Goal: Task Accomplishment & Management: Manage account settings

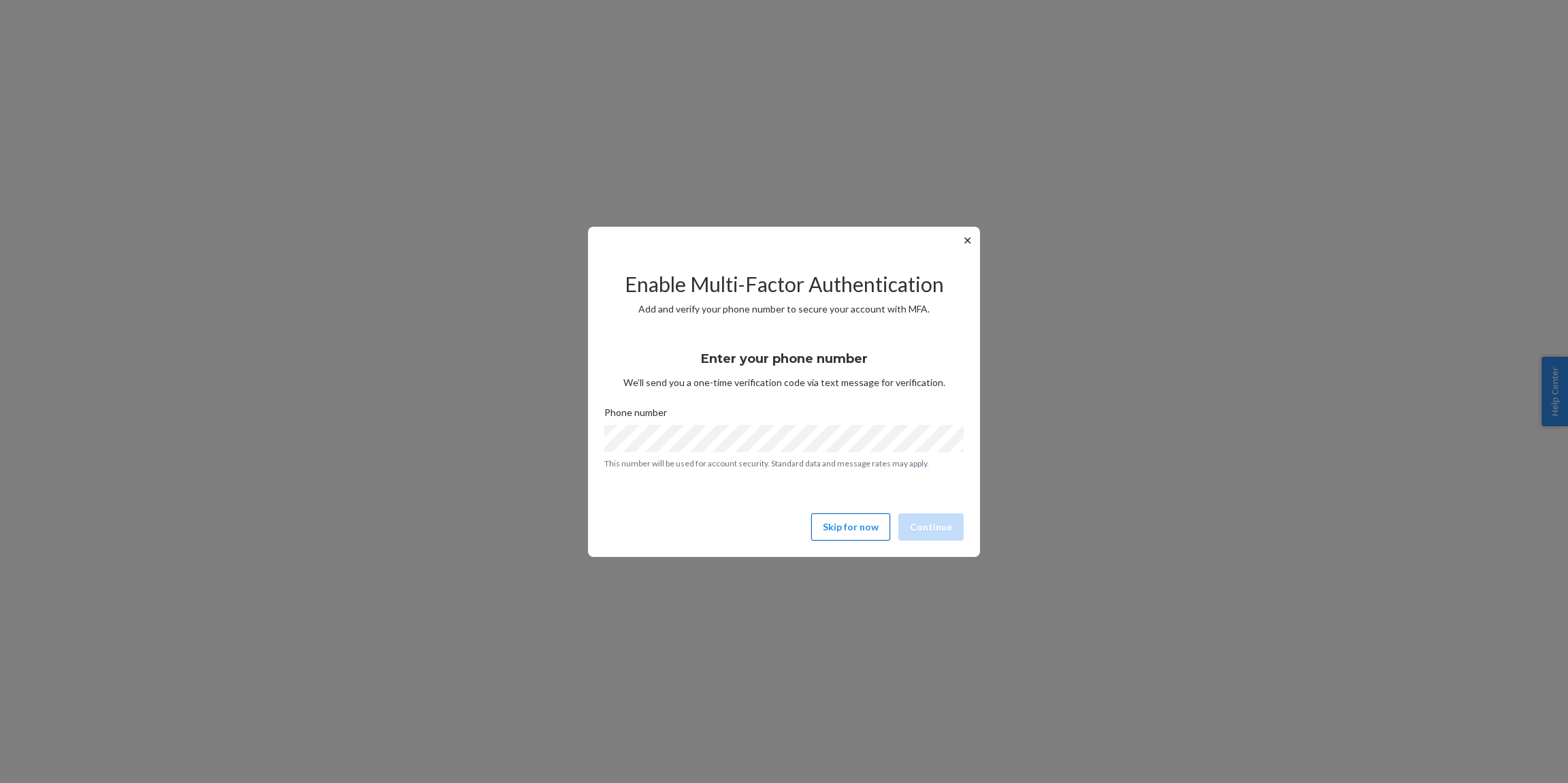
click at [853, 527] on button "Skip for now" at bounding box center [850, 527] width 79 height 27
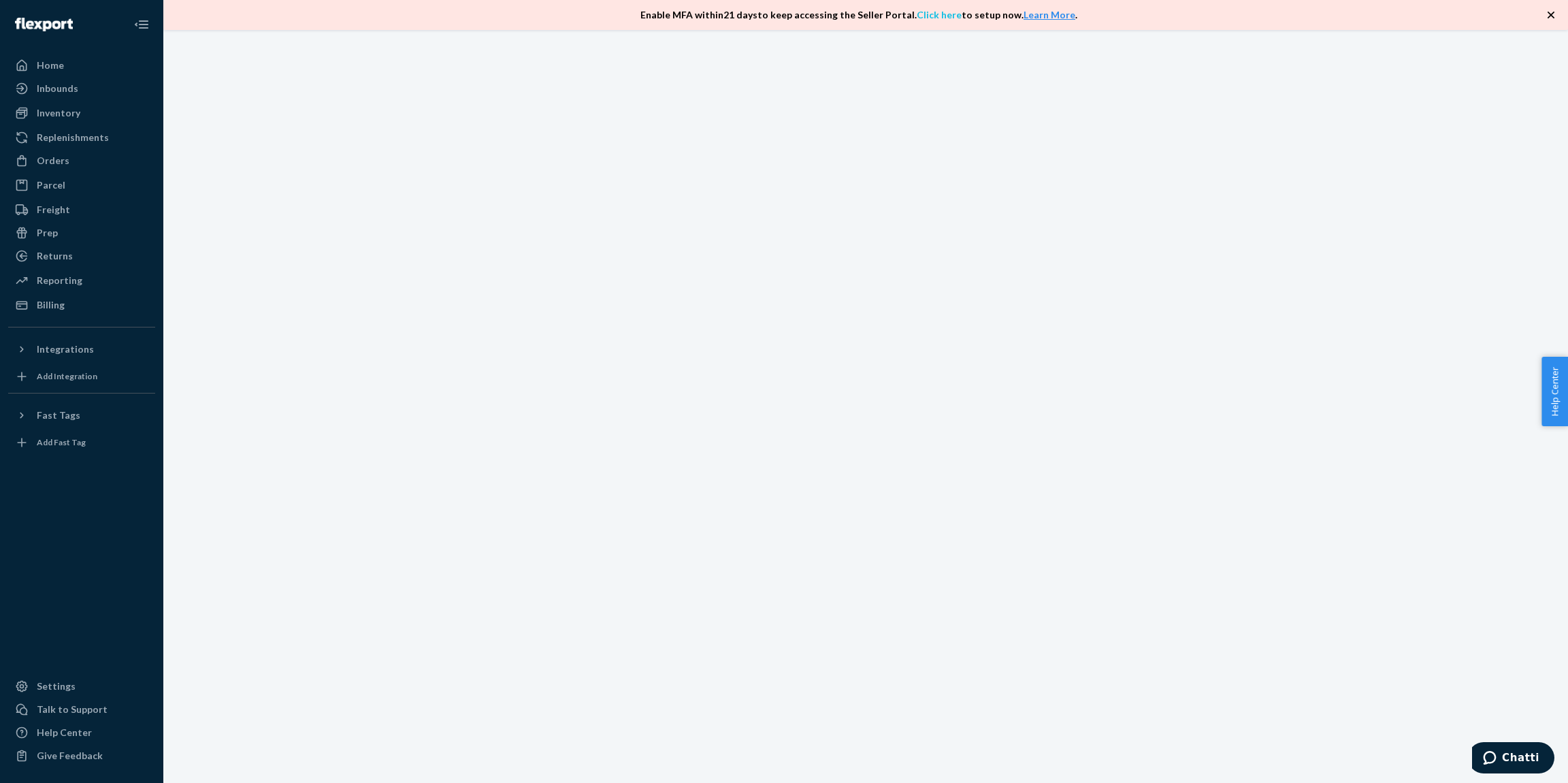
click at [934, 18] on link "Click here" at bounding box center [939, 15] width 45 height 12
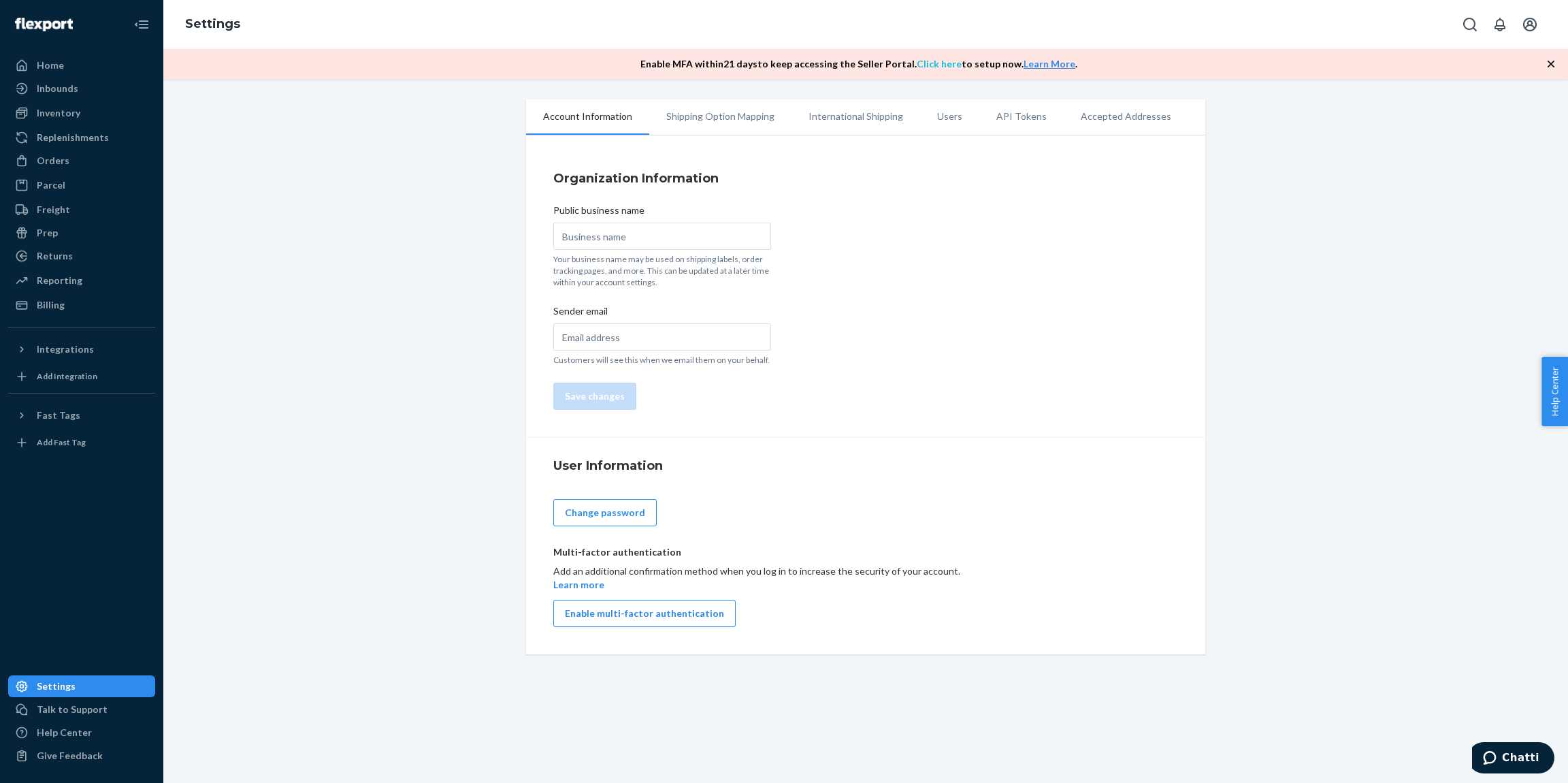
click at [934, 63] on link "Click here" at bounding box center [939, 63] width 45 height 12
click at [606, 606] on button "Enable multi-factor authentication" at bounding box center [645, 613] width 183 height 27
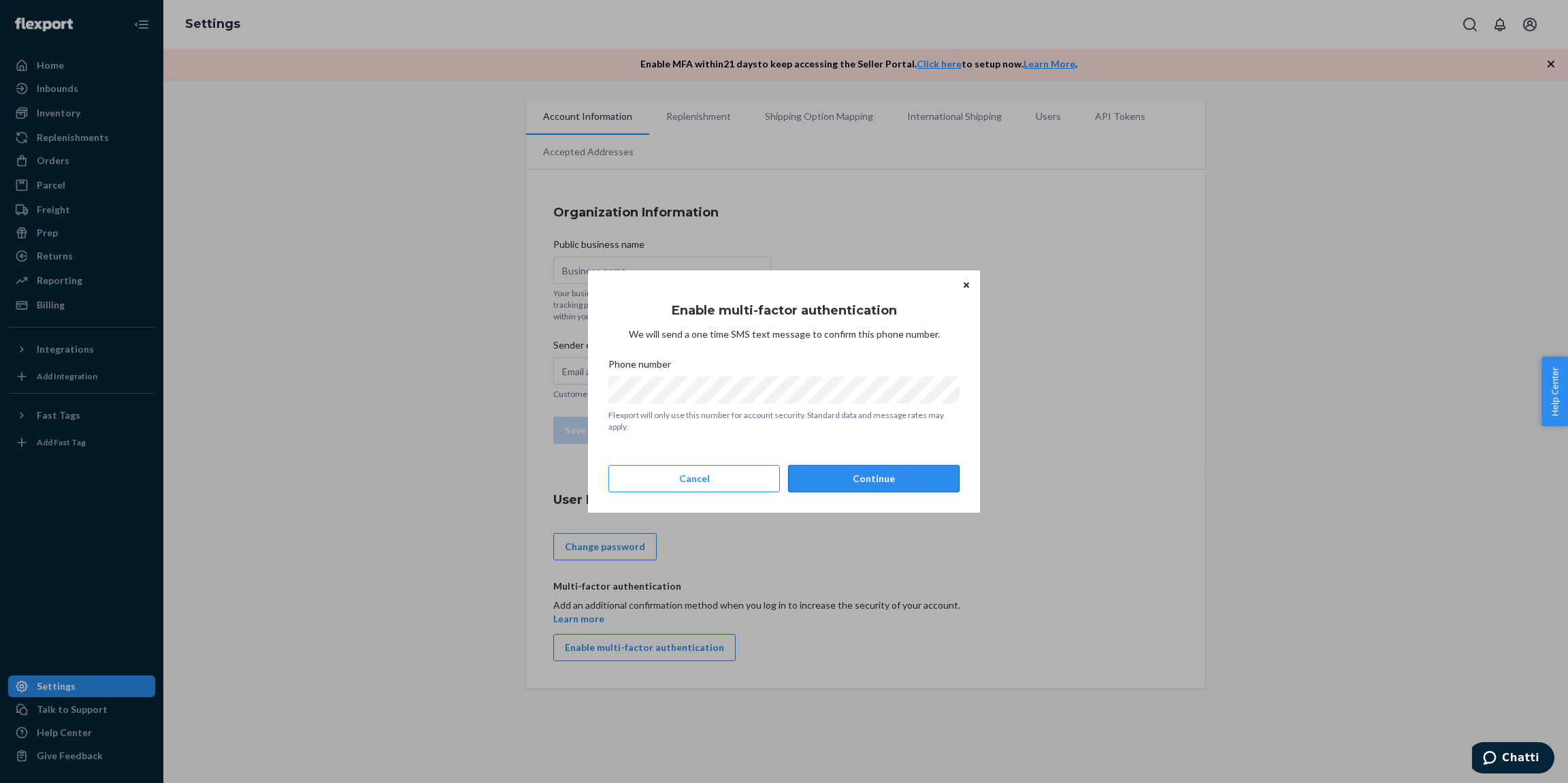
click at [826, 483] on button "Continue" at bounding box center [873, 478] width 171 height 27
click at [906, 477] on button "Continue" at bounding box center [873, 478] width 171 height 27
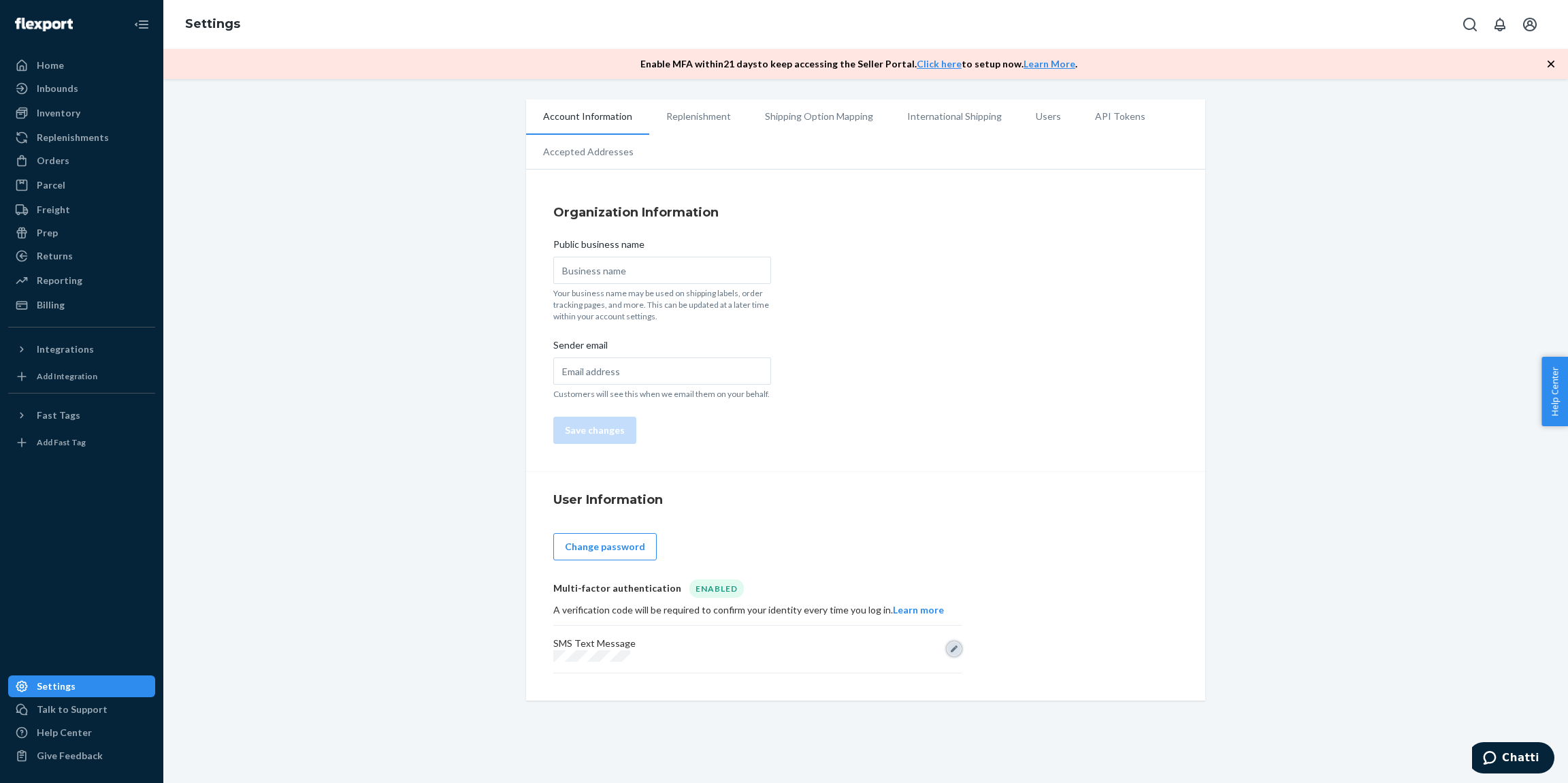
click at [952, 643] on button "Edit" at bounding box center [954, 649] width 15 height 15
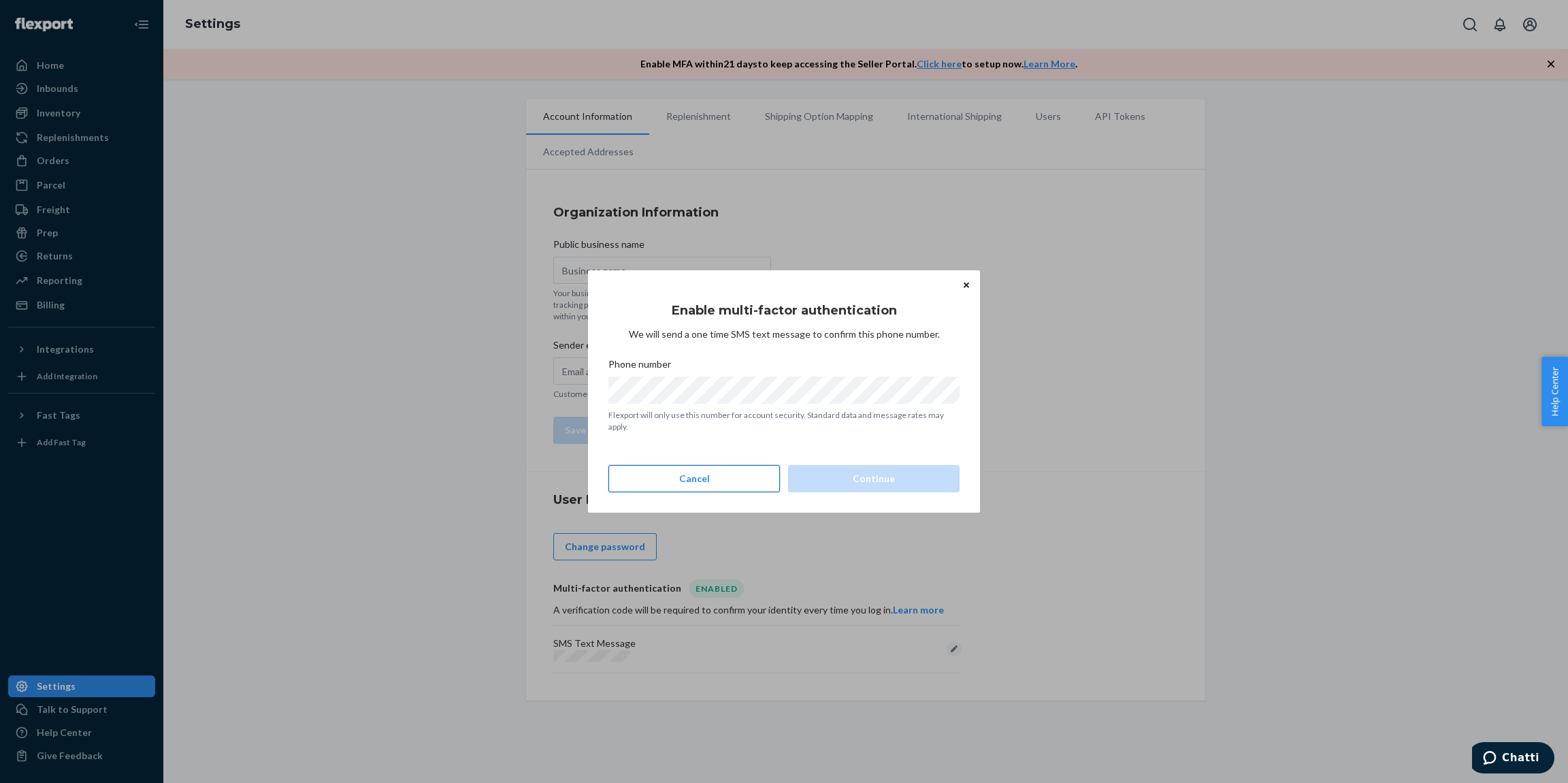
click at [723, 479] on button "Cancel" at bounding box center [694, 478] width 171 height 27
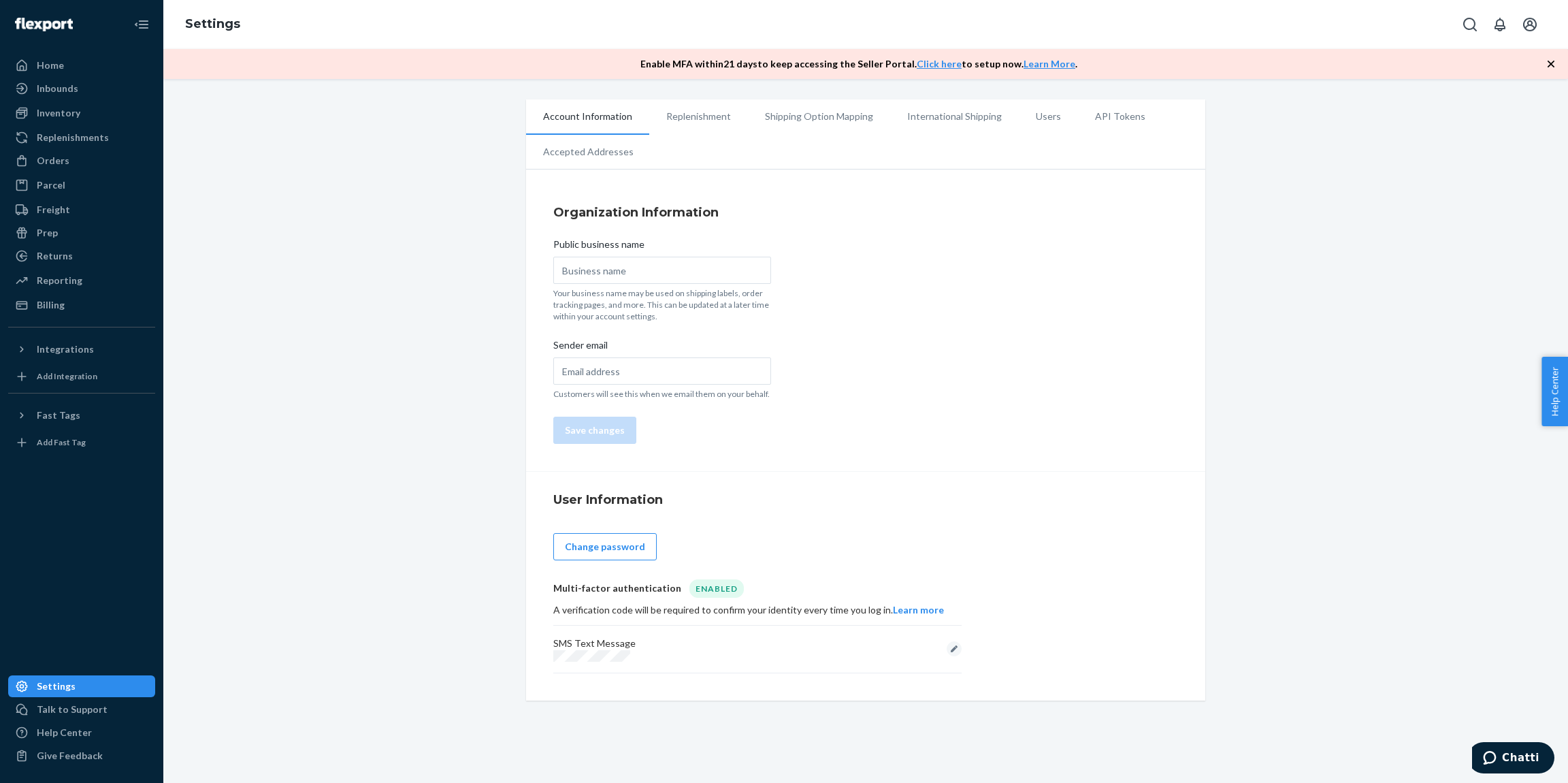
click at [272, 536] on div "Account Information Replenishment Shipping Option Mapping International Shippin…" at bounding box center [865, 399] width 1384 height 601
click at [51, 106] on div "Inventory" at bounding box center [58, 113] width 44 height 14
